Goal: Navigation & Orientation: Find specific page/section

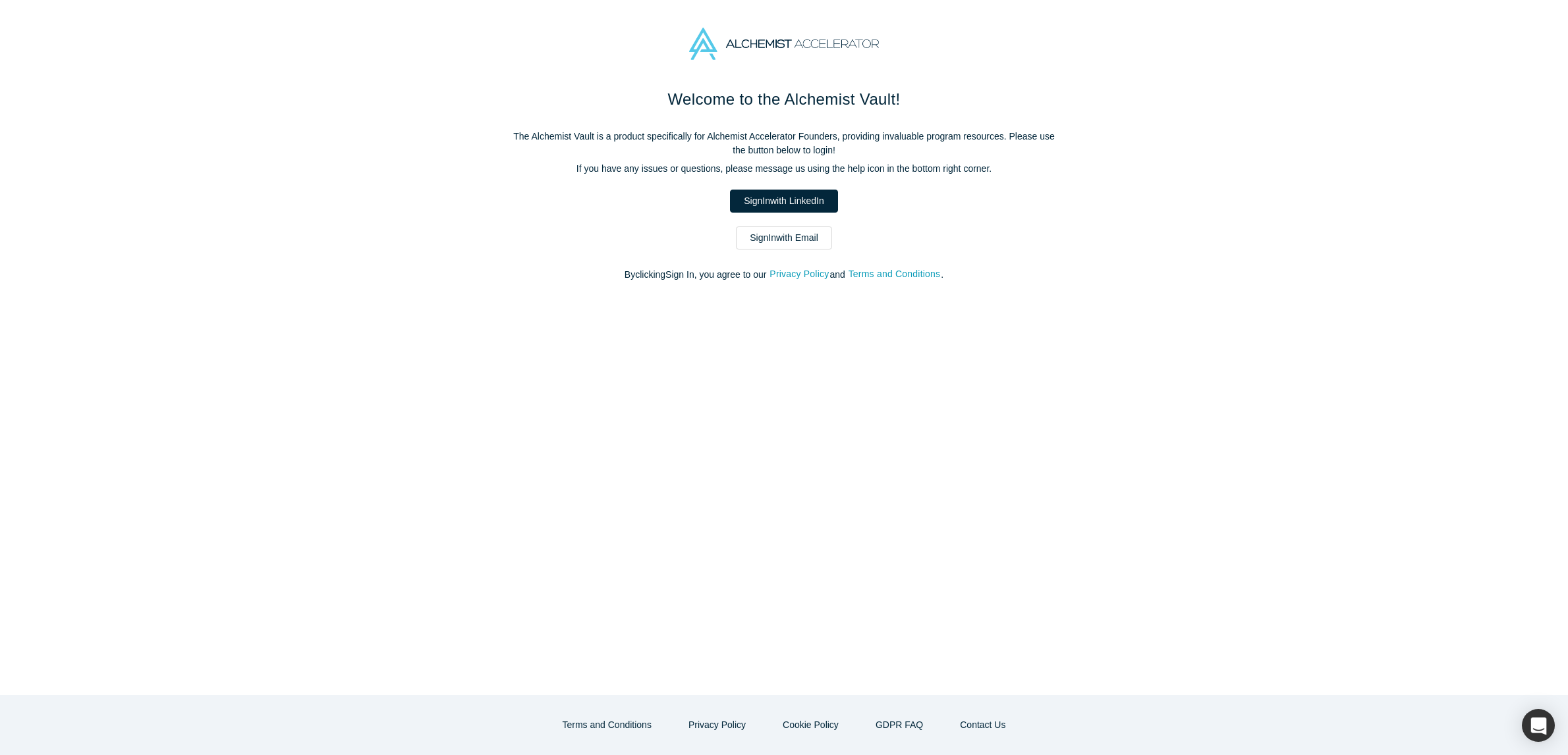
click at [755, 204] on link "Sign In with LinkedIn" at bounding box center [784, 201] width 108 height 23
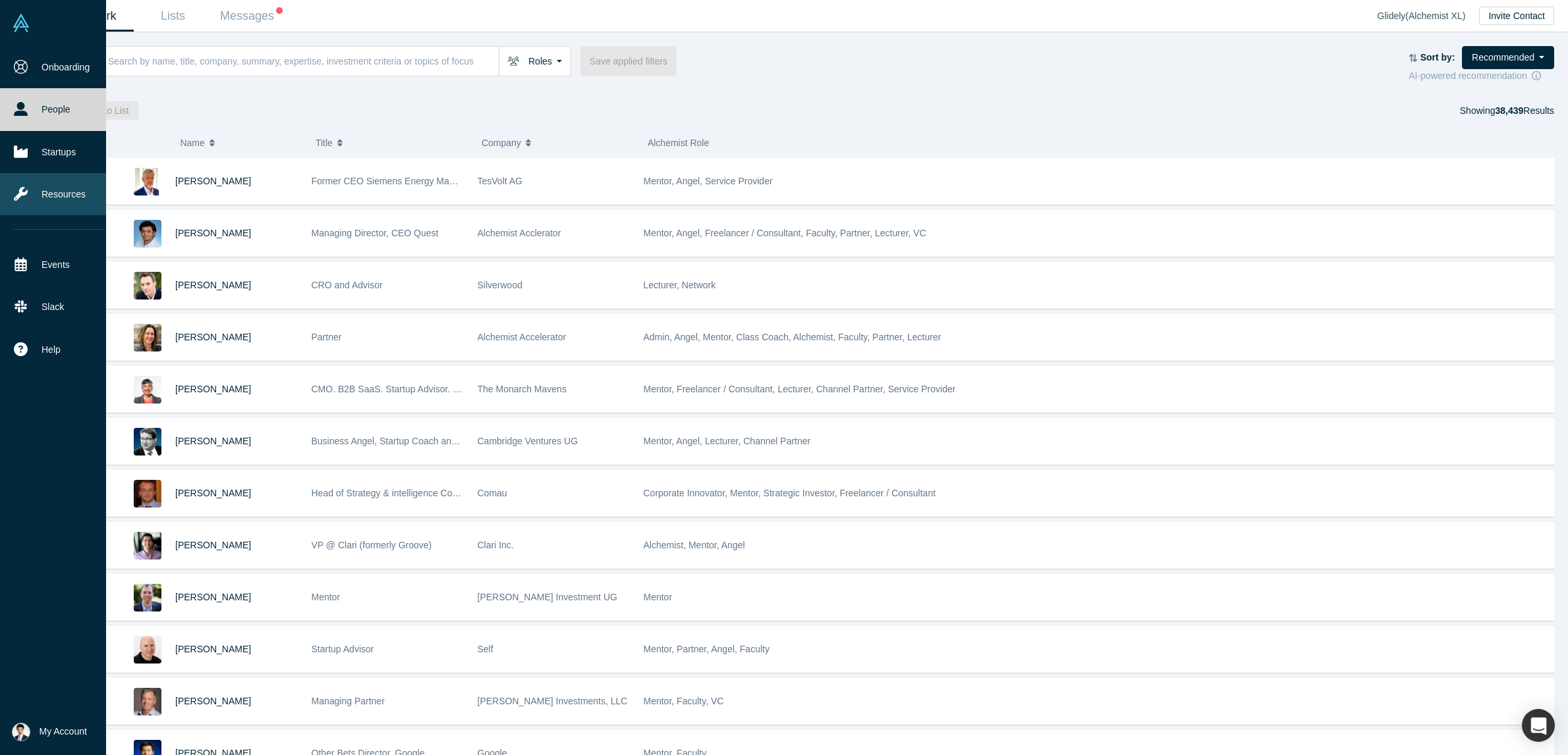
click at [60, 198] on link "Resources" at bounding box center [59, 194] width 118 height 42
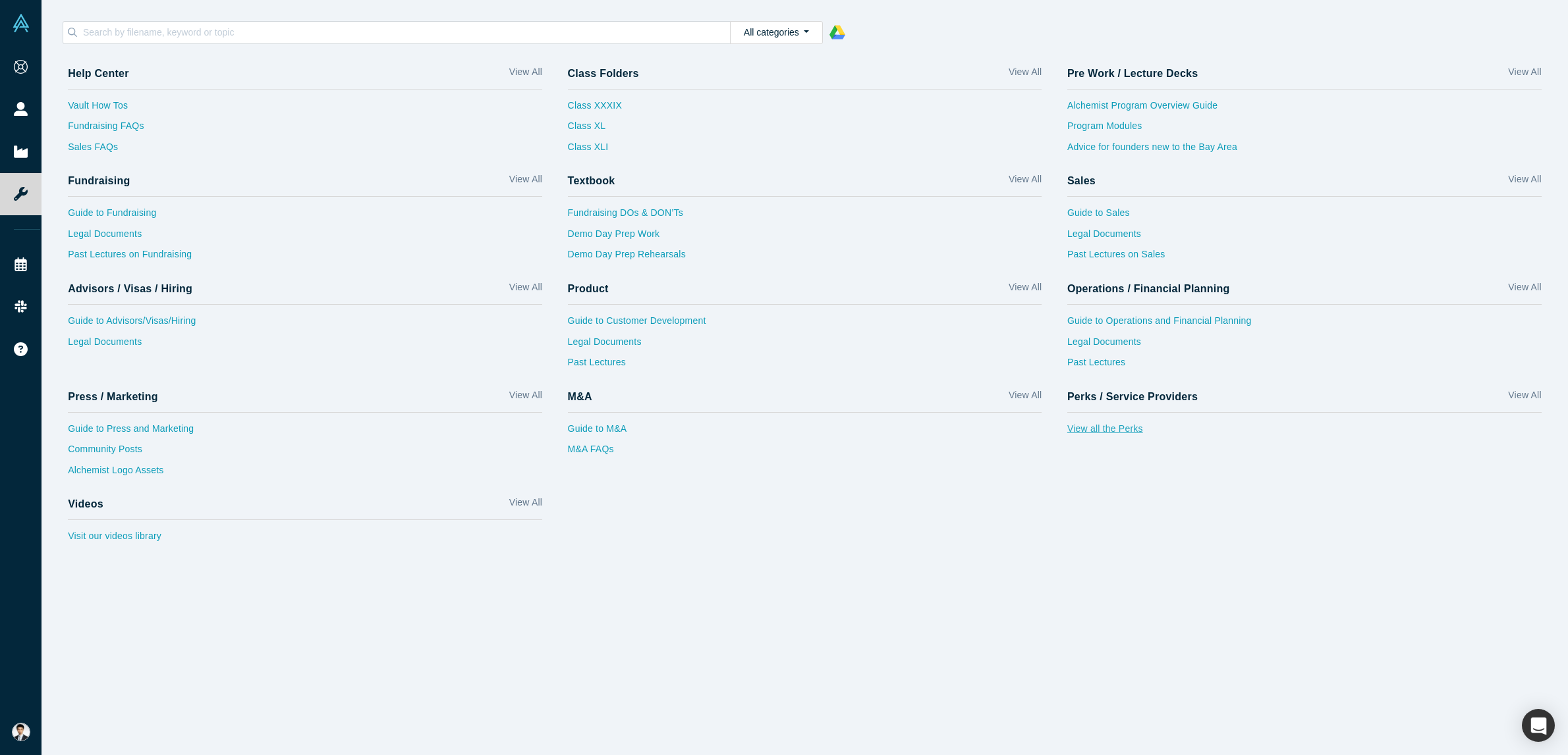
click at [1105, 434] on link "View all the Perks" at bounding box center [1304, 432] width 474 height 21
